Goal: Task Accomplishment & Management: Use online tool/utility

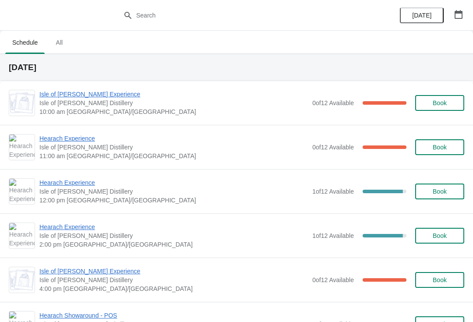
click at [95, 91] on span "Isle of [PERSON_NAME] Experience" at bounding box center [173, 94] width 268 height 9
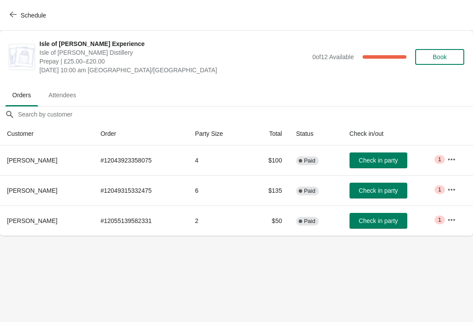
click at [16, 18] on span "button" at bounding box center [13, 15] width 7 height 8
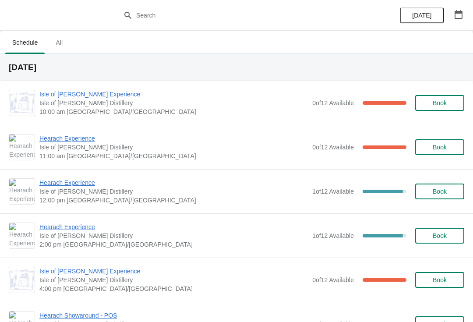
click at [80, 136] on span "Hearach Experience" at bounding box center [173, 138] width 268 height 9
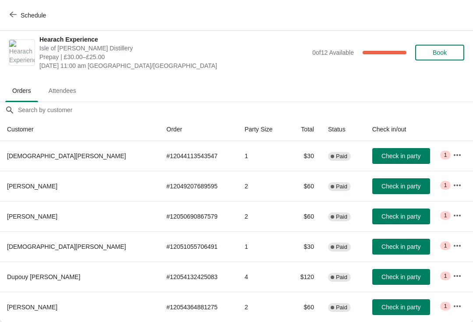
scroll to position [4, 0]
click at [4, 12] on button "Schedule" at bounding box center [28, 15] width 49 height 16
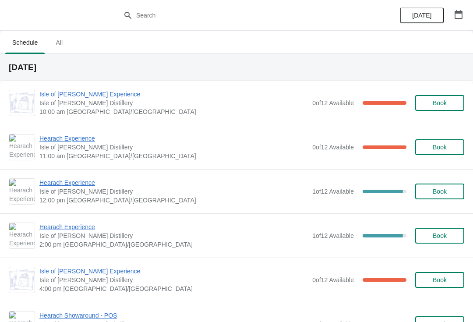
click at [73, 225] on span "Hearach Experience" at bounding box center [173, 226] width 268 height 9
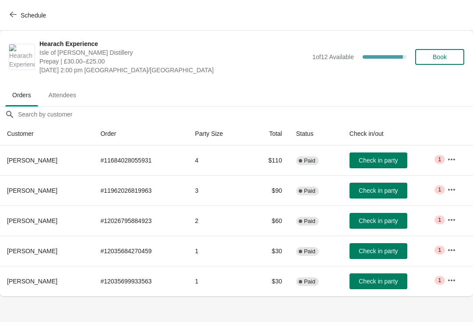
click at [15, 17] on icon "button" at bounding box center [13, 14] width 7 height 7
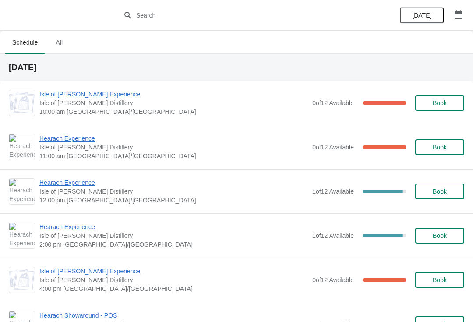
click at [95, 95] on span "Isle of [PERSON_NAME] Experience" at bounding box center [173, 94] width 268 height 9
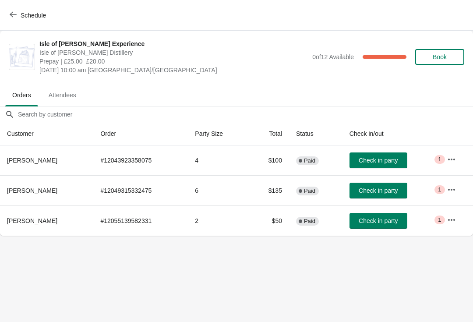
click at [385, 161] on span "Check in party" at bounding box center [377, 160] width 39 height 7
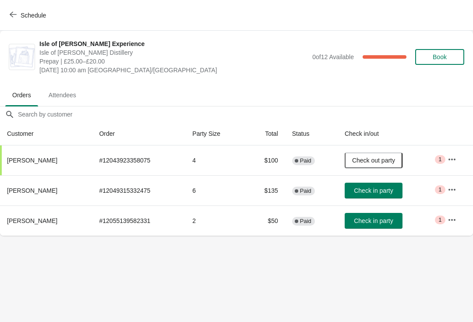
click at [384, 220] on span "Check in party" at bounding box center [373, 220] width 39 height 7
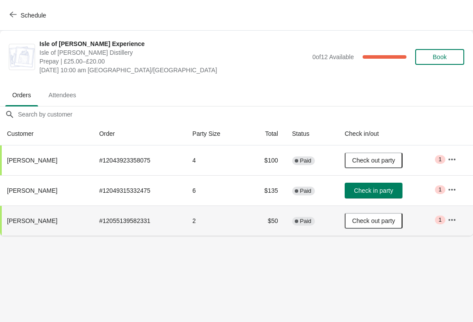
click at [378, 187] on span "Check in party" at bounding box center [373, 190] width 39 height 7
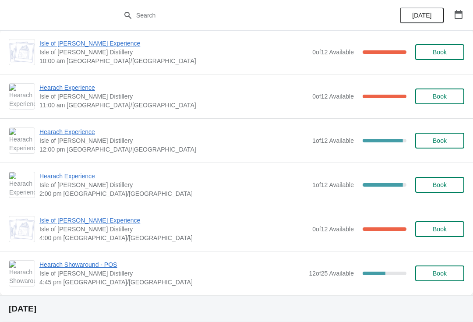
scroll to position [52, 0]
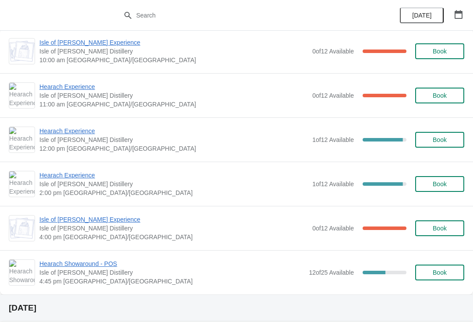
click at [78, 178] on span "Hearach Experience" at bounding box center [173, 175] width 268 height 9
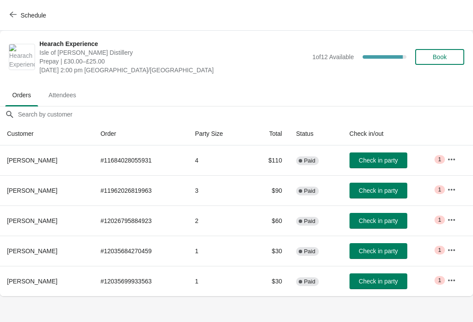
click at [33, 19] on button "Schedule" at bounding box center [28, 15] width 49 height 16
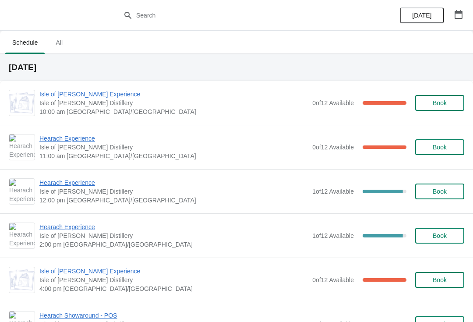
click at [75, 179] on span "Hearach Experience" at bounding box center [173, 182] width 268 height 9
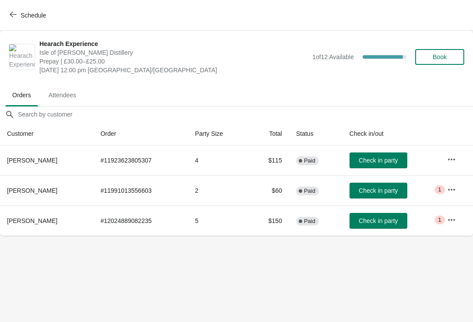
click at [33, 12] on span "Schedule" at bounding box center [33, 15] width 25 height 7
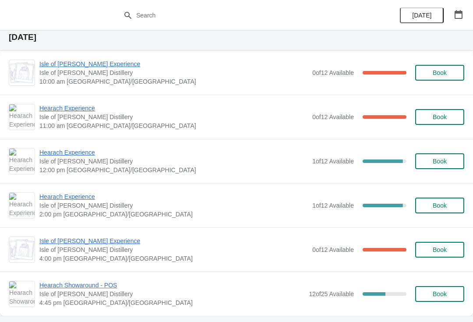
scroll to position [31, 0]
click at [74, 197] on span "Hearach Experience" at bounding box center [173, 196] width 268 height 9
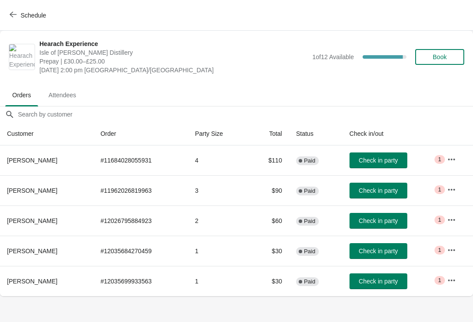
scroll to position [0, 0]
click at [30, 16] on span "Schedule" at bounding box center [33, 15] width 25 height 7
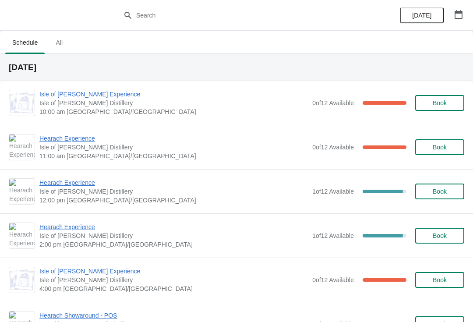
scroll to position [23, 0]
click at [57, 142] on span "Hearach Experience" at bounding box center [173, 138] width 268 height 9
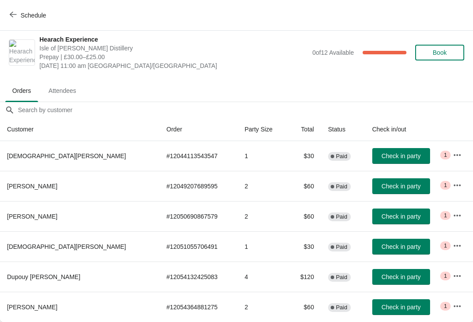
scroll to position [4, 0]
click at [382, 305] on span "Check in party" at bounding box center [400, 306] width 39 height 7
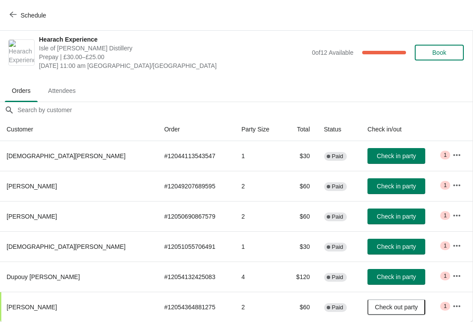
scroll to position [4, 0]
click at [34, 19] on button "Schedule" at bounding box center [28, 15] width 49 height 16
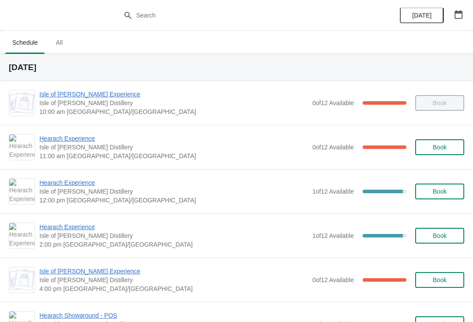
click at [81, 139] on span "Hearach Experience" at bounding box center [173, 138] width 268 height 9
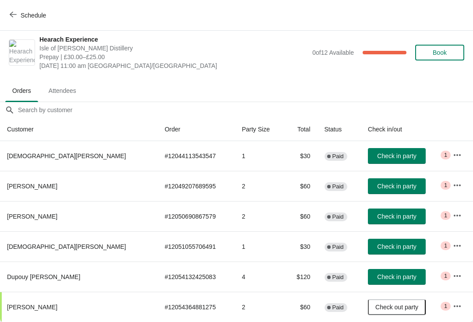
scroll to position [4, 0]
click at [377, 275] on span "Check in party" at bounding box center [396, 276] width 39 height 7
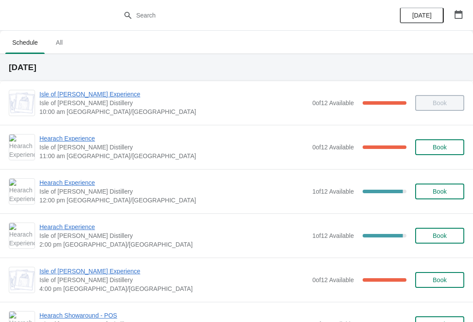
click at [67, 139] on span "Hearach Experience" at bounding box center [173, 138] width 268 height 9
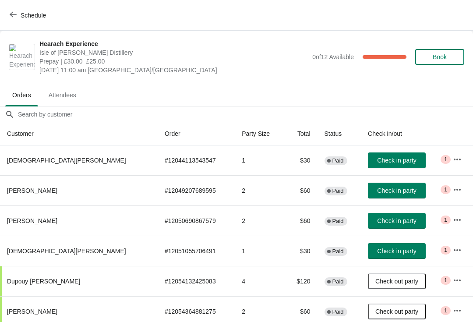
click at [385, 187] on span "Check in party" at bounding box center [396, 190] width 39 height 7
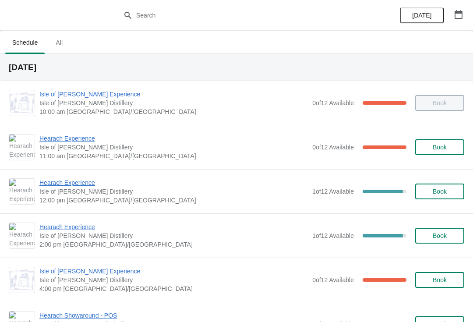
click at [54, 137] on span "Hearach Experience" at bounding box center [173, 138] width 268 height 9
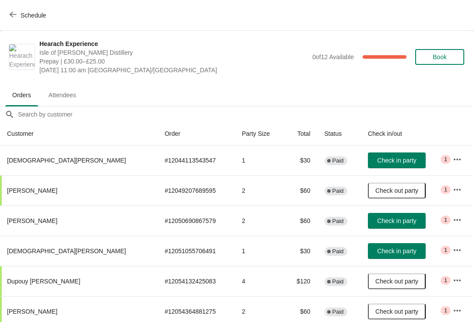
click at [368, 156] on button "Check in party" at bounding box center [397, 160] width 58 height 16
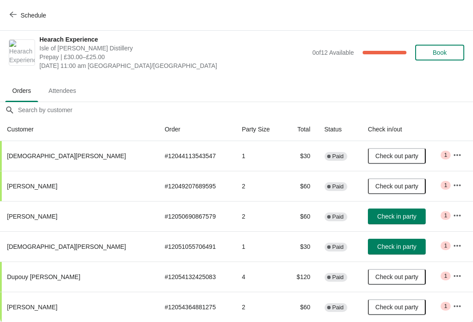
scroll to position [4, 0]
click at [384, 217] on span "Check in party" at bounding box center [396, 216] width 39 height 7
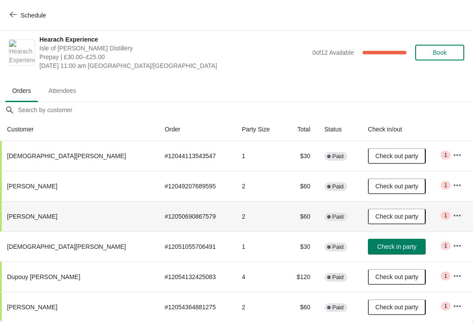
click at [378, 247] on span "Check in party" at bounding box center [396, 246] width 39 height 7
